Goal: Communication & Community: Answer question/provide support

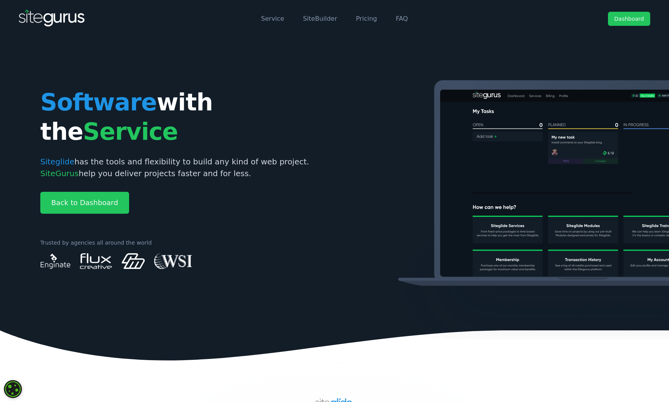
click at [627, 18] on link "Dashboard" at bounding box center [629, 19] width 42 height 14
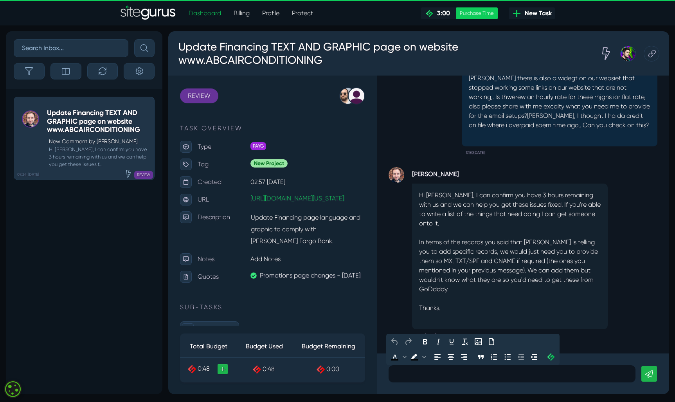
click at [444, 375] on p at bounding box center [511, 373] width 235 height 9
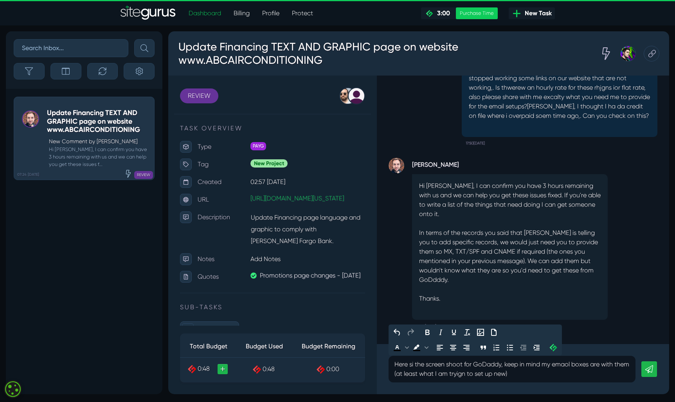
drag, startPoint x: 477, startPoint y: 373, endPoint x: 490, endPoint y: 373, distance: 13.7
click at [481, 373] on p "Here si the screen shoot for GoDaddy, keep in mind my emaol boxes are with them…" at bounding box center [511, 369] width 235 height 19
click at [543, 377] on p "Here si the screen shoot for GoDaddy, keep in mind my emaol boxes are with them…" at bounding box center [511, 369] width 235 height 19
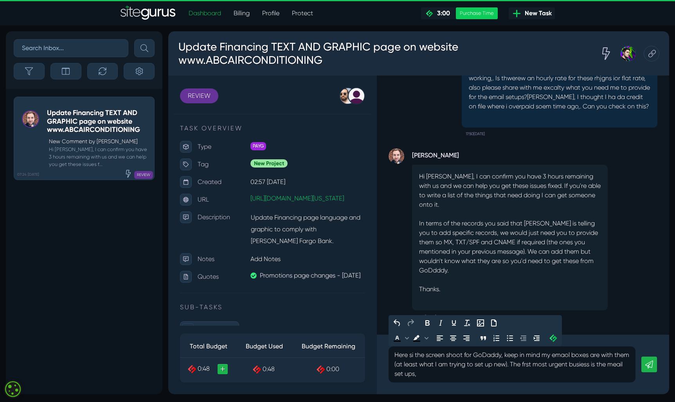
click at [530, 358] on p "Here si the screen shoot for GoDaddy, keep in mind my emaol boxes are with them…" at bounding box center [511, 364] width 235 height 28
click at [487, 376] on p "Here si the screen shoot for GoDaddy, keep in mind my emaol boxes are with them…" at bounding box center [511, 364] width 235 height 28
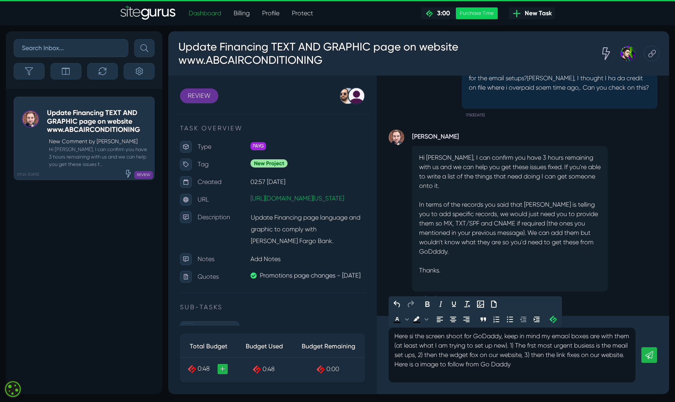
click at [644, 358] on link at bounding box center [649, 355] width 16 height 16
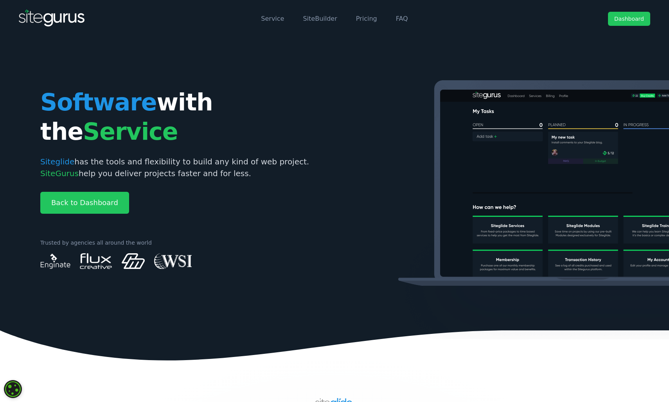
click at [630, 16] on link "Dashboard" at bounding box center [629, 19] width 42 height 14
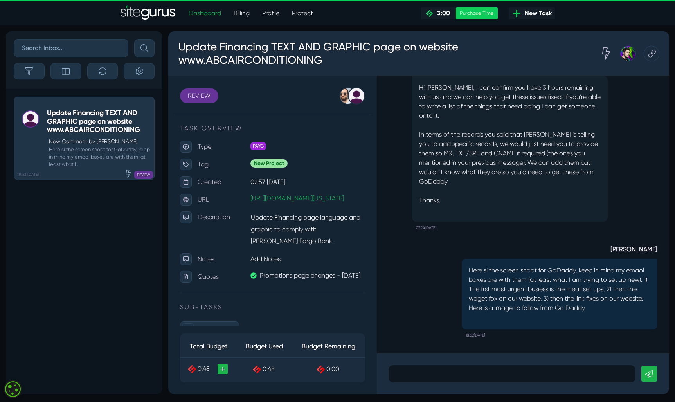
click at [465, 377] on p at bounding box center [511, 373] width 235 height 9
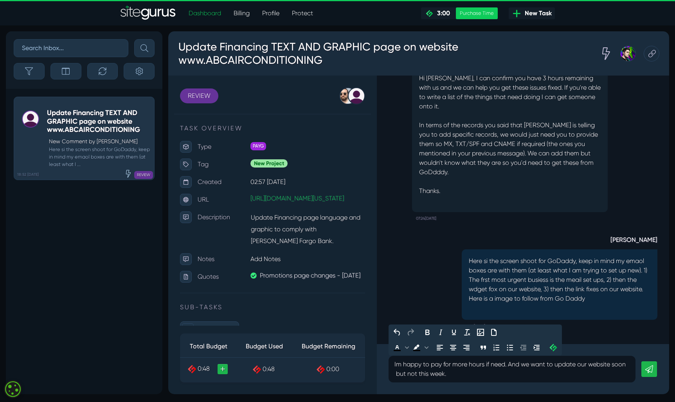
drag, startPoint x: 615, startPoint y: 364, endPoint x: 626, endPoint y: 364, distance: 10.6
click at [616, 364] on p "Im happy to pay for more hours if need. And we want to update our website soon …" at bounding box center [511, 369] width 235 height 19
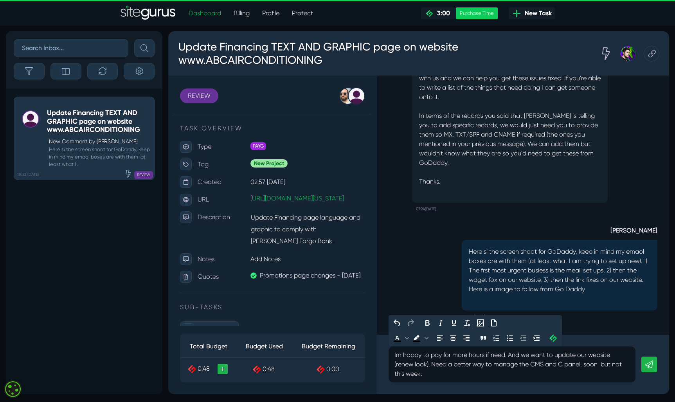
click at [486, 375] on p "Im happy to pay for more hours if need. And we want to update our website (rene…" at bounding box center [511, 364] width 235 height 28
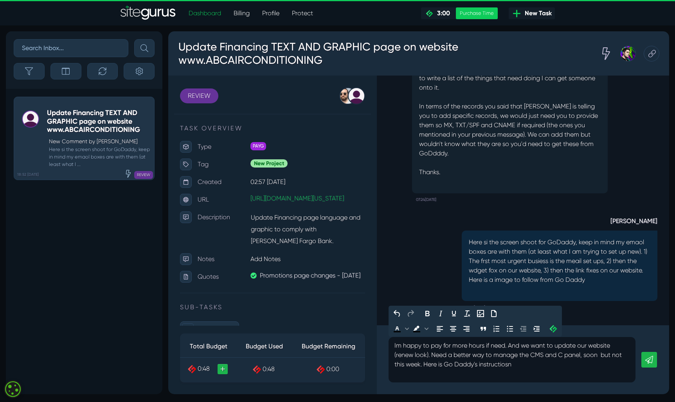
click at [517, 361] on p "Im happy to pay for more hours if need. And we want to update our website (rene…" at bounding box center [511, 355] width 235 height 28
click at [649, 360] on icon at bounding box center [649, 360] width 8 height 8
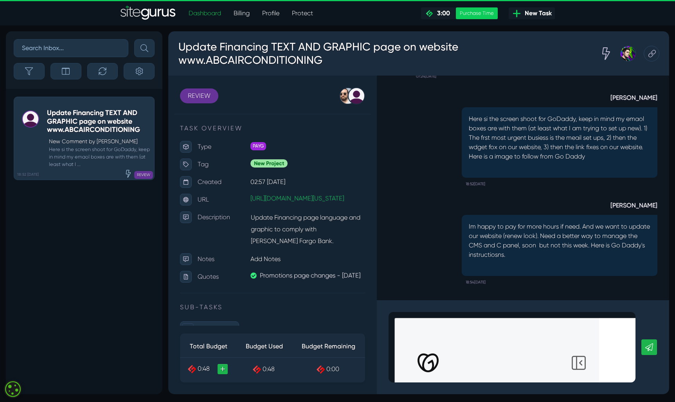
click at [651, 348] on icon at bounding box center [649, 347] width 8 height 8
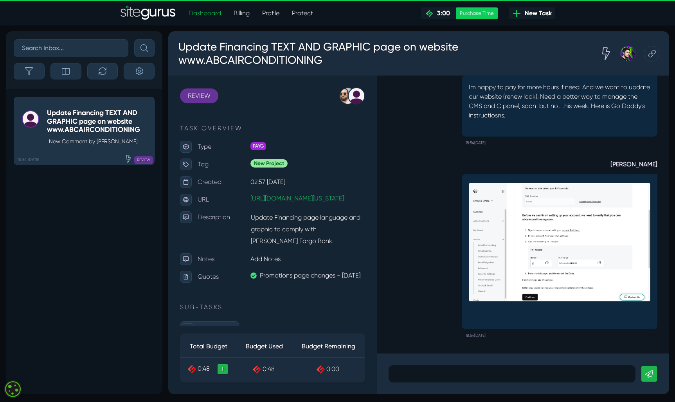
click at [482, 365] on div at bounding box center [512, 373] width 247 height 17
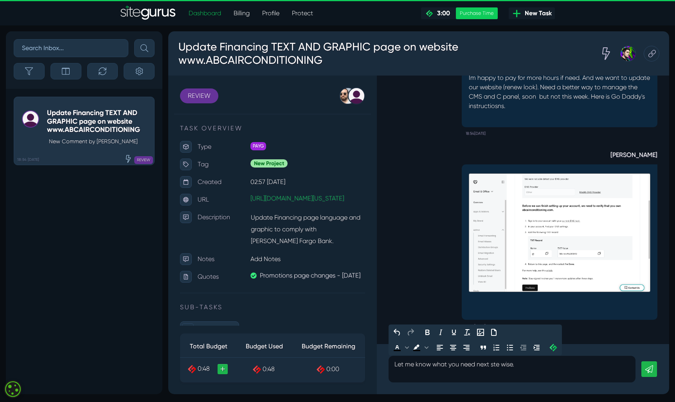
drag, startPoint x: 496, startPoint y: 362, endPoint x: 526, endPoint y: 362, distance: 30.5
click at [497, 362] on p "Let me know what you need next ste wise." at bounding box center [511, 364] width 235 height 9
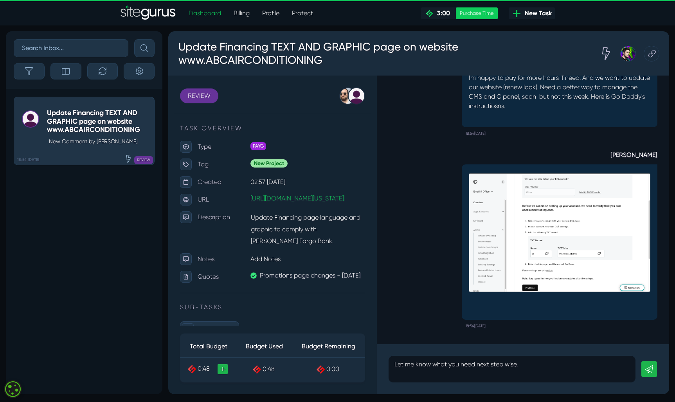
click at [650, 369] on icon at bounding box center [649, 369] width 8 height 8
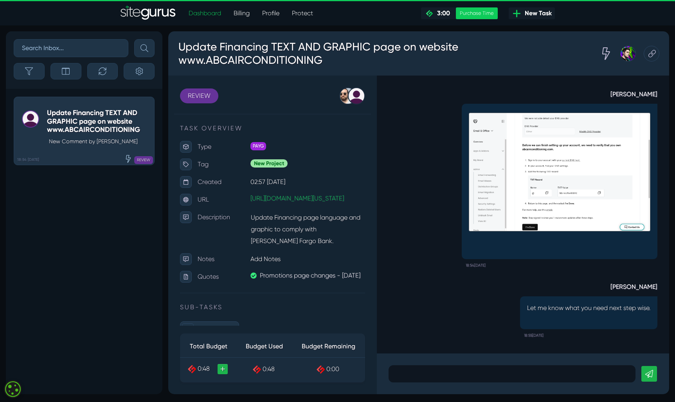
click at [569, 154] on img at bounding box center [560, 172] width 182 height 119
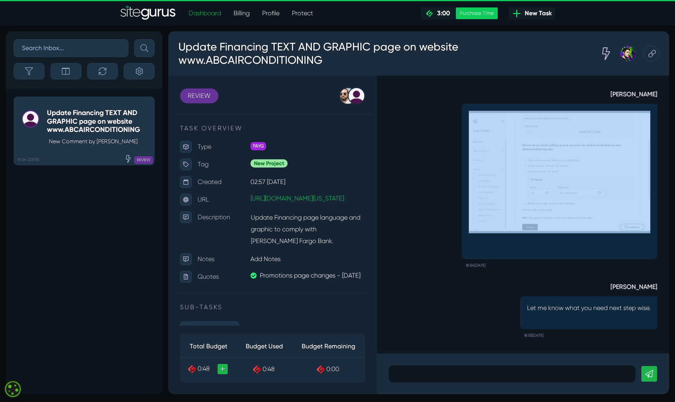
click at [569, 154] on img at bounding box center [560, 172] width 182 height 119
click at [509, 232] on p at bounding box center [560, 172] width 182 height 122
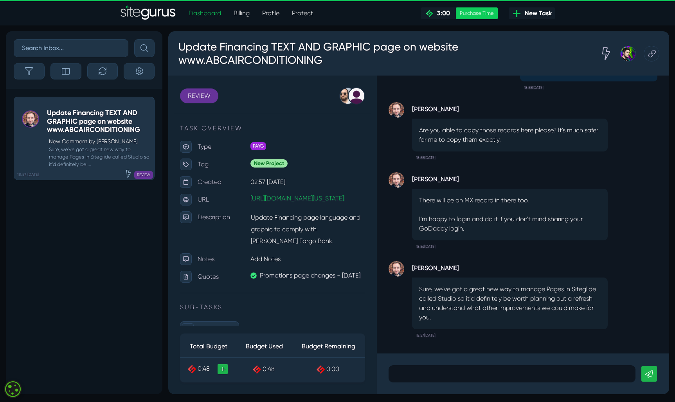
click at [413, 373] on p at bounding box center [511, 373] width 235 height 9
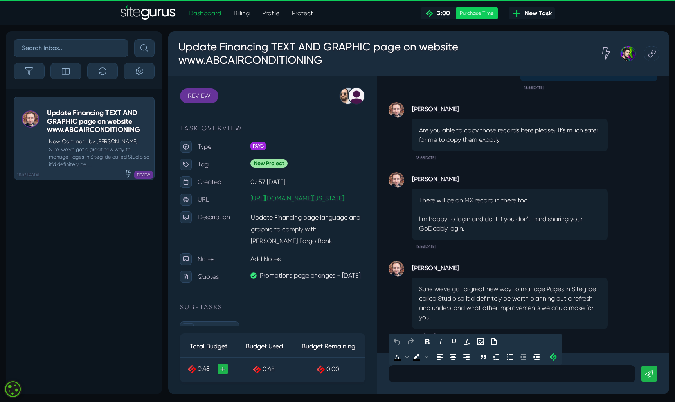
click at [407, 374] on p at bounding box center [511, 373] width 235 height 9
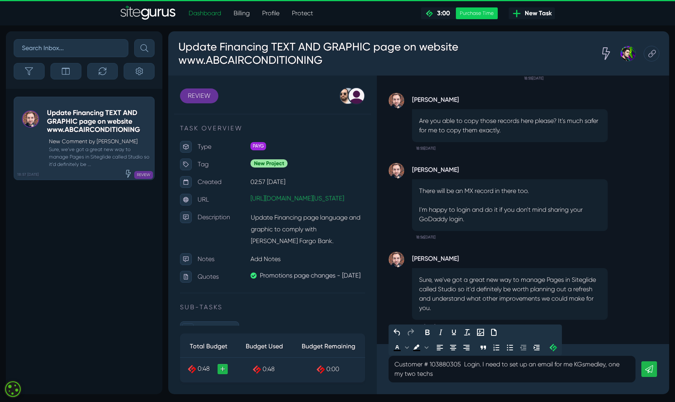
click at [515, 367] on p "Customer # 103880305 Login. I need to set up an email for me KGsmedley, one my …" at bounding box center [511, 369] width 235 height 19
click at [455, 374] on p "Customer # 103880305 Login. I need to set up an email for me KGsmedley, one my …" at bounding box center [511, 369] width 235 height 19
click at [460, 371] on p "Customer # 103880305 Login. I need to set up an email for me KGsmedley, one my …" at bounding box center [511, 369] width 235 height 19
click at [556, 372] on p "Customer # 103880305 Login. I need to set up an email for me KGsmedley, one my …" at bounding box center [511, 369] width 235 height 19
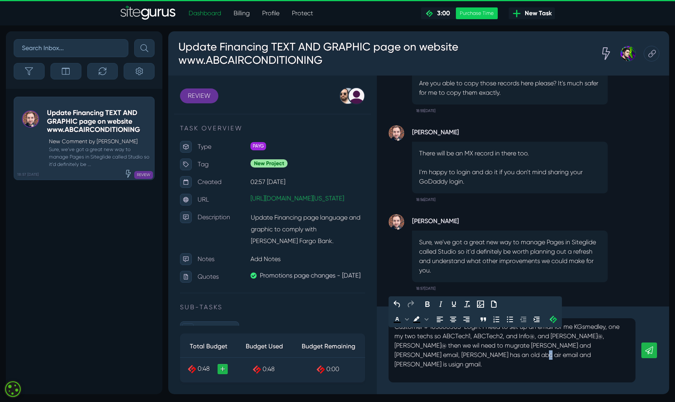
click at [458, 362] on p "Customer # 103880305 Login. I need to set up an email for me KGsmedley, one my …" at bounding box center [511, 345] width 235 height 47
click at [648, 354] on icon at bounding box center [649, 350] width 8 height 8
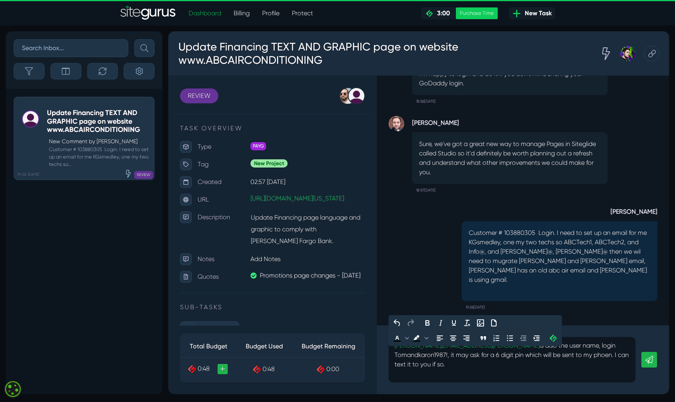
click at [651, 364] on icon at bounding box center [649, 360] width 8 height 8
